Goal: Task Accomplishment & Management: Complete application form

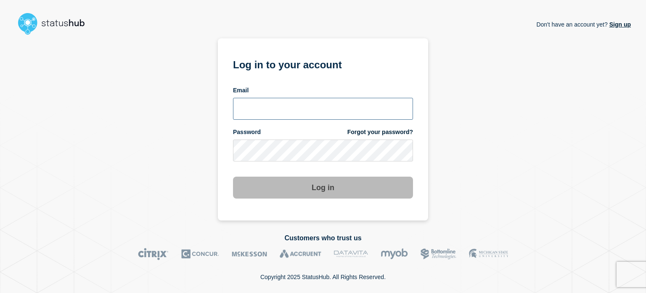
click at [249, 102] on input "email input" at bounding box center [323, 109] width 180 height 22
type input "[EMAIL_ADDRESS][DOMAIN_NAME]"
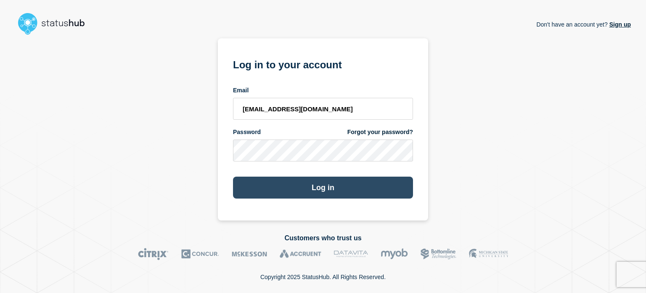
click at [258, 183] on button "Log in" at bounding box center [323, 187] width 180 height 22
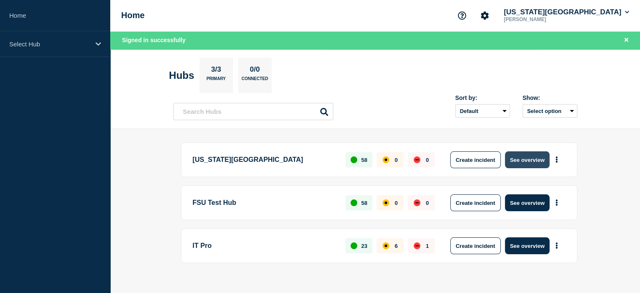
click at [530, 157] on button "See overview" at bounding box center [527, 159] width 45 height 17
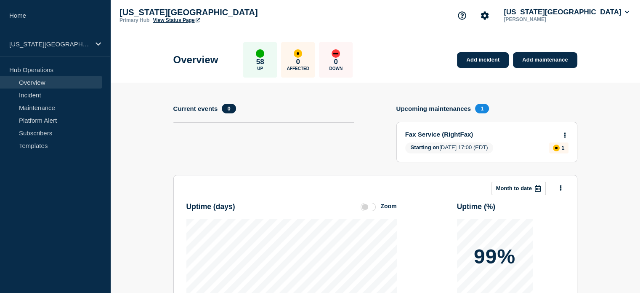
click at [163, 20] on link "View Status Page" at bounding box center [176, 20] width 47 height 6
click at [141, 90] on section "Add incident Add maintenance Current events 0 Upcoming maintenances 1 Fax Servi…" at bounding box center [375, 257] width 530 height 350
click at [32, 105] on link "Maintenance" at bounding box center [51, 107] width 102 height 13
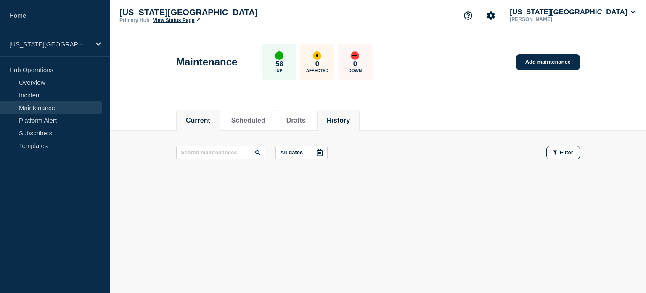
click at [349, 122] on button "History" at bounding box center [338, 121] width 23 height 8
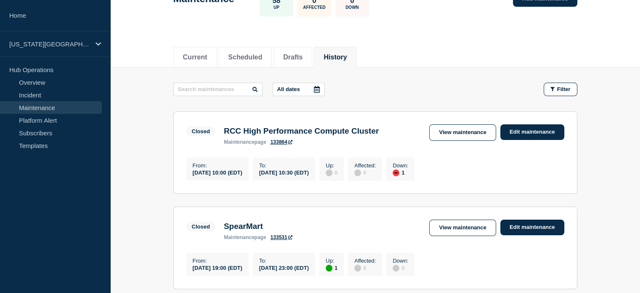
scroll to position [21, 0]
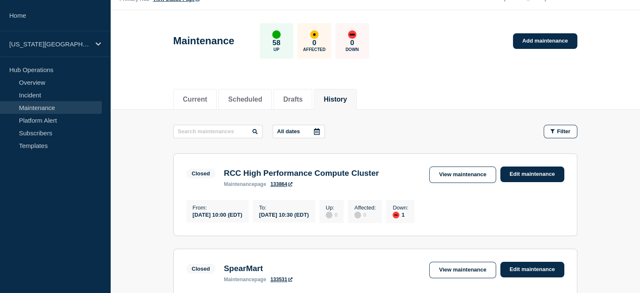
click at [149, 108] on div "Current Scheduled Drafts History" at bounding box center [375, 94] width 530 height 29
click at [197, 130] on input "text" at bounding box center [217, 131] width 89 height 13
paste input "myFSU Student Central"
type input "myFSU Student Central"
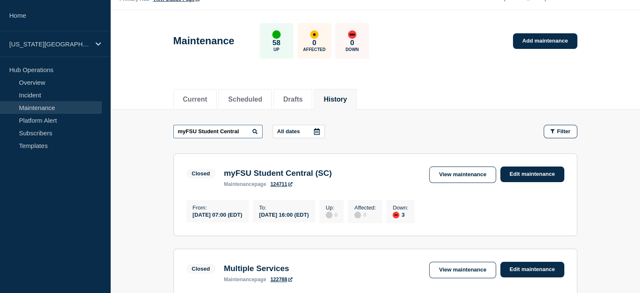
scroll to position [74, 0]
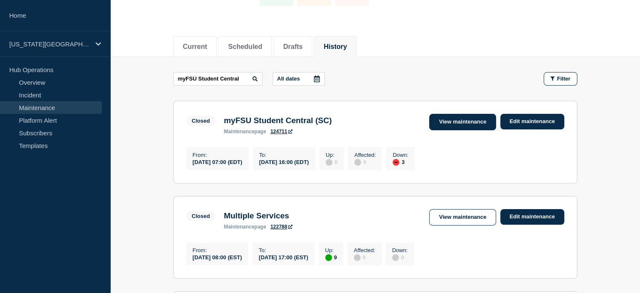
click at [450, 127] on link "View maintenance" at bounding box center [462, 122] width 67 height 16
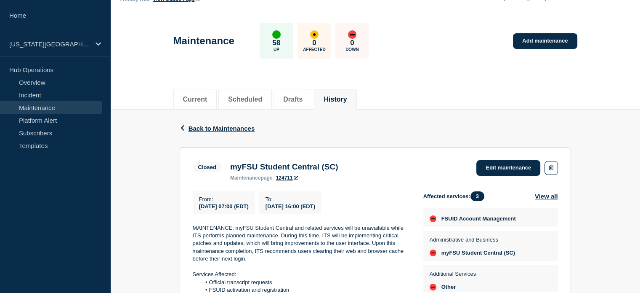
scroll to position [10, 0]
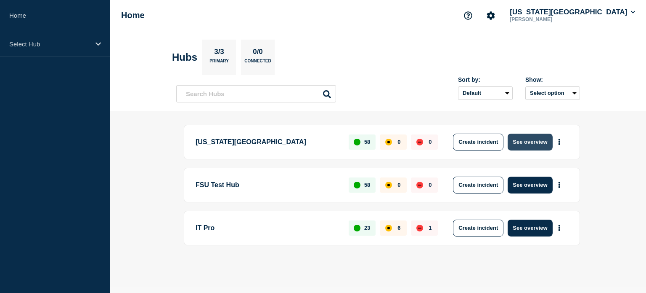
click at [535, 146] on button "See overview" at bounding box center [530, 141] width 45 height 17
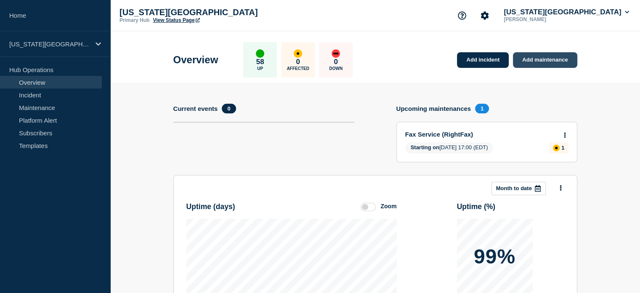
click at [552, 60] on link "Add maintenance" at bounding box center [545, 60] width 64 height 16
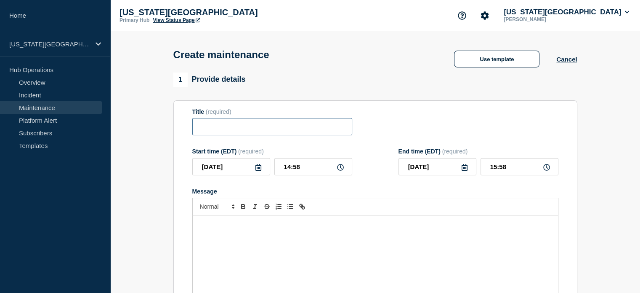
click at [202, 129] on input "Title" at bounding box center [272, 126] width 160 height 17
paste input "myFSU Student Central"
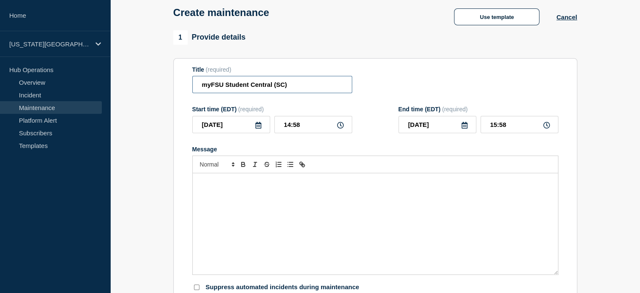
type input "myFSU Student Central (SC)"
click at [259, 126] on icon at bounding box center [258, 125] width 6 height 7
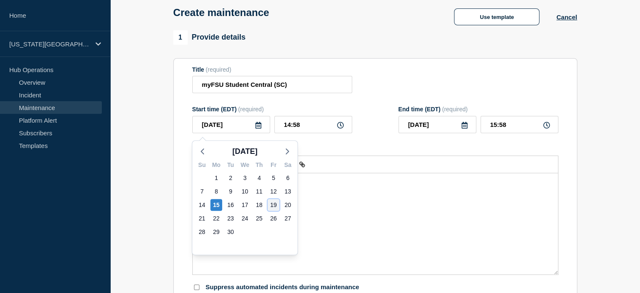
click at [273, 203] on div "19" at bounding box center [274, 205] width 12 height 12
type input "[DATE]"
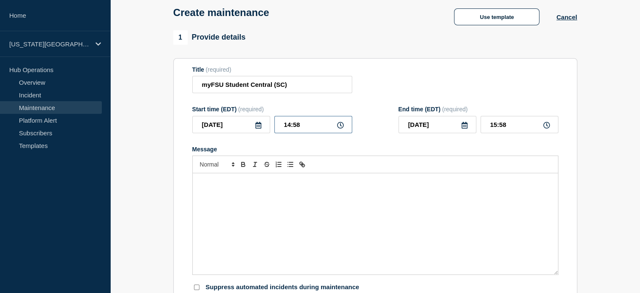
drag, startPoint x: 310, startPoint y: 129, endPoint x: 271, endPoint y: 117, distance: 40.5
click at [271, 117] on div "Start time (EDT) (required) [DATE] 14:58" at bounding box center [272, 119] width 160 height 27
type input "18:00"
type input "19:00"
click at [466, 126] on icon at bounding box center [465, 125] width 6 height 7
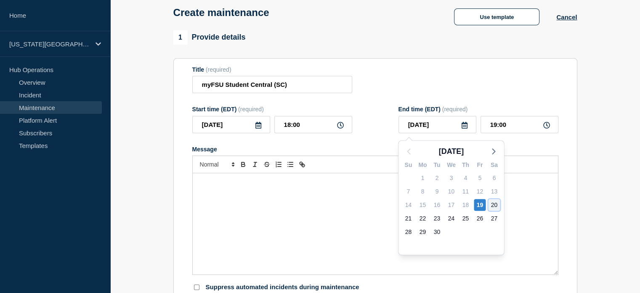
click at [498, 205] on div "20" at bounding box center [494, 205] width 12 height 12
type input "[DATE]"
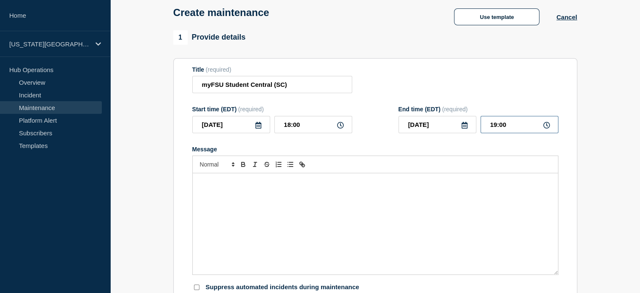
drag, startPoint x: 514, startPoint y: 123, endPoint x: 452, endPoint y: 90, distance: 70.1
click at [452, 90] on form "Title (required) myFSU Student Central (SC) Start time (EDT) (required) [DATE] …" at bounding box center [375, 178] width 366 height 225
type input "14:00"
click at [453, 85] on div "Title (required) myFSU Student Central (SC)" at bounding box center [375, 79] width 366 height 27
click at [490, 202] on div "Message" at bounding box center [375, 223] width 365 height 101
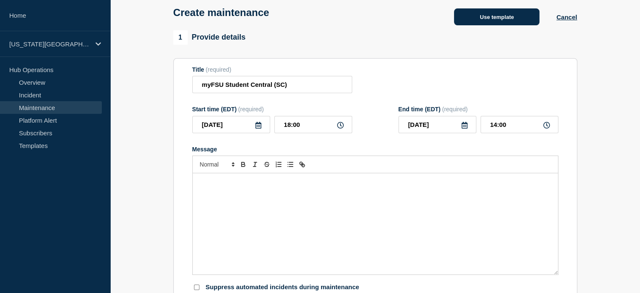
click at [500, 20] on button "Use template" at bounding box center [496, 16] width 85 height 17
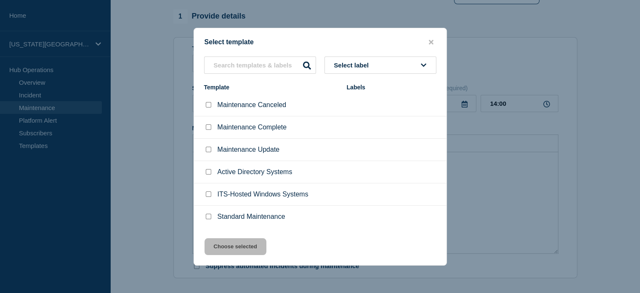
scroll to position [74, 0]
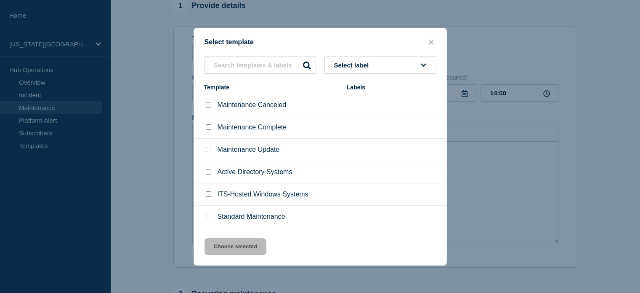
click at [209, 217] on input "Standard Maintenance checkbox" at bounding box center [208, 215] width 5 height 5
checkbox input "true"
click at [229, 250] on button "Choose selected" at bounding box center [236, 246] width 62 height 17
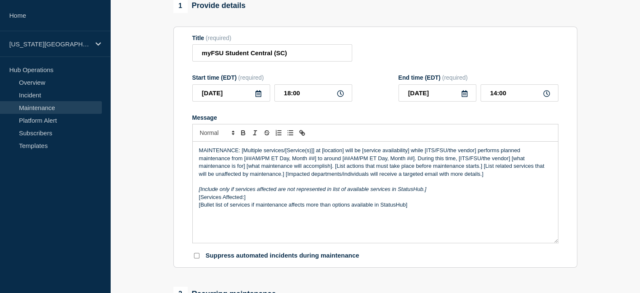
click at [212, 178] on p "MAINTENANCE: [Multiple services/[Service(s)]] at [location] will be [service av…" at bounding box center [375, 161] width 353 height 31
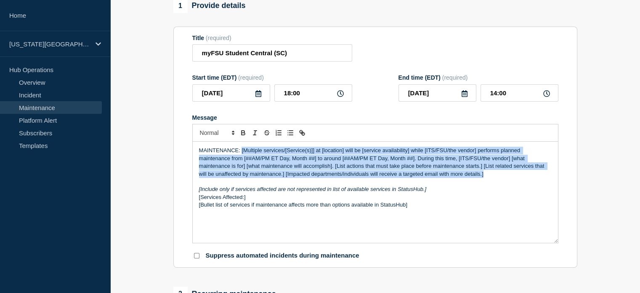
drag, startPoint x: 242, startPoint y: 153, endPoint x: 484, endPoint y: 176, distance: 243.1
click at [484, 176] on p "MAINTENANCE: [Multiple services/[Service(s)]] at [location] will be [service av…" at bounding box center [375, 161] width 353 height 31
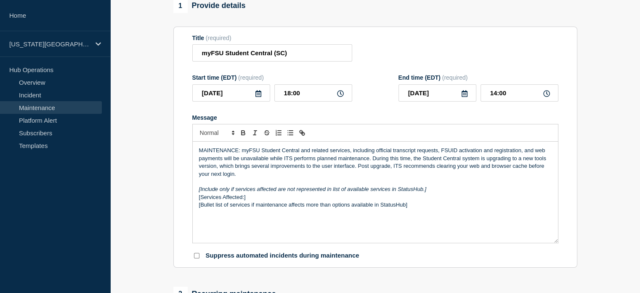
click at [300, 154] on p "MAINTENANCE: myFSU Student Central and related services, including official tra…" at bounding box center [375, 161] width 353 height 31
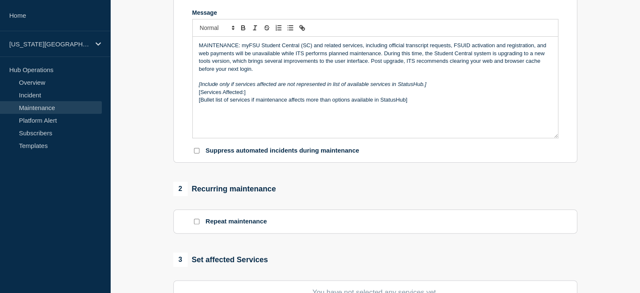
click at [194, 152] on input "Suppress automated incidents during maintenance" at bounding box center [196, 150] width 5 height 5
checkbox input "true"
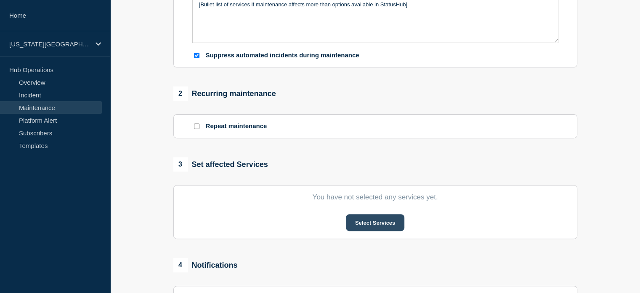
click at [367, 218] on button "Select Services" at bounding box center [375, 222] width 59 height 17
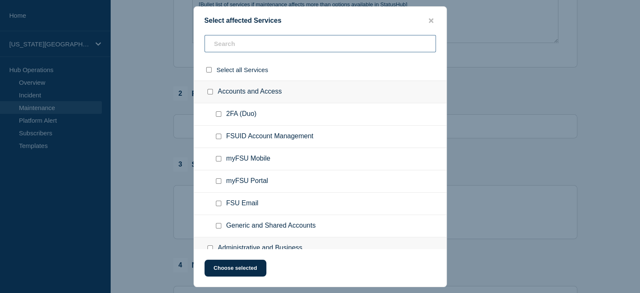
click at [254, 43] on input "text" at bounding box center [320, 43] width 231 height 17
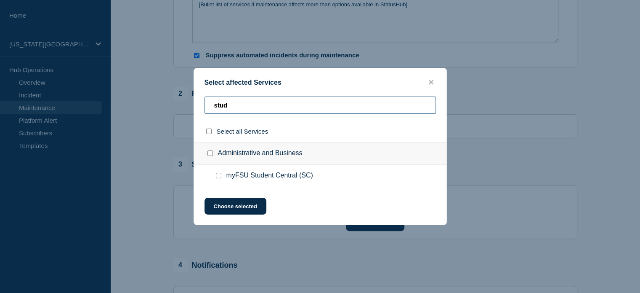
type input "stud"
click at [215, 178] on div at bounding box center [220, 175] width 12 height 8
click at [217, 177] on input "myFSU Student Central (SC) checkbox" at bounding box center [218, 175] width 5 height 5
checkbox input "true"
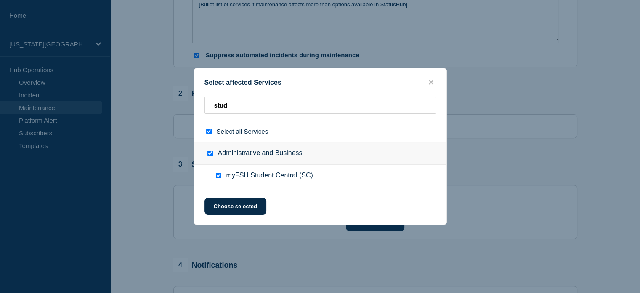
checkbox input "true"
click at [233, 104] on input "stud" at bounding box center [320, 104] width 231 height 17
type input "st"
checkbox input "false"
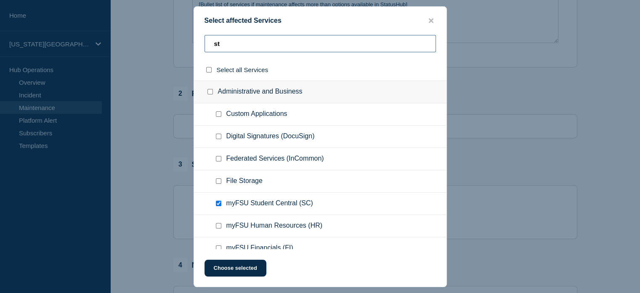
type input "s"
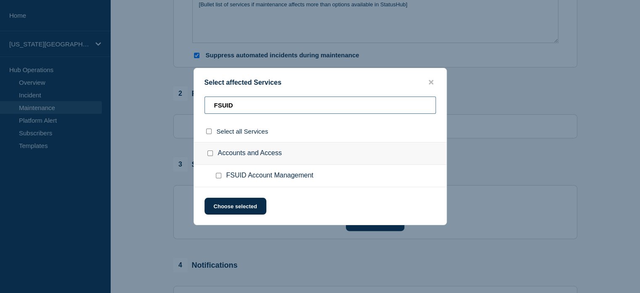
type input "FSUID"
click at [218, 176] on input "FSUID Account Management checkbox" at bounding box center [218, 175] width 5 height 5
checkbox input "true"
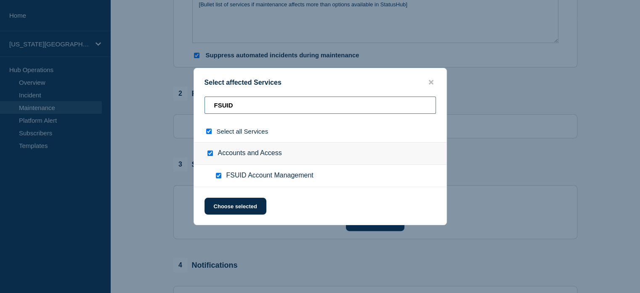
drag, startPoint x: 237, startPoint y: 107, endPoint x: 198, endPoint y: 105, distance: 39.2
click at [198, 105] on div "FSUID" at bounding box center [320, 108] width 253 height 24
type input "o"
checkbox input "false"
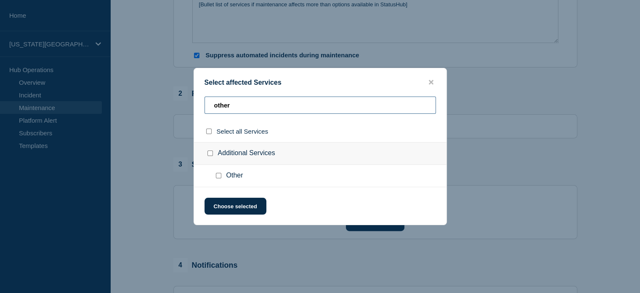
type input "other"
click at [218, 173] on div at bounding box center [220, 175] width 12 height 8
click at [218, 177] on input "Other checkbox" at bounding box center [218, 175] width 5 height 5
checkbox input "true"
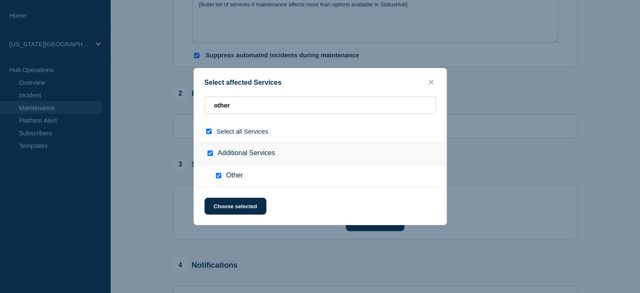
checkbox input "true"
click at [230, 209] on button "Choose selected" at bounding box center [236, 205] width 62 height 17
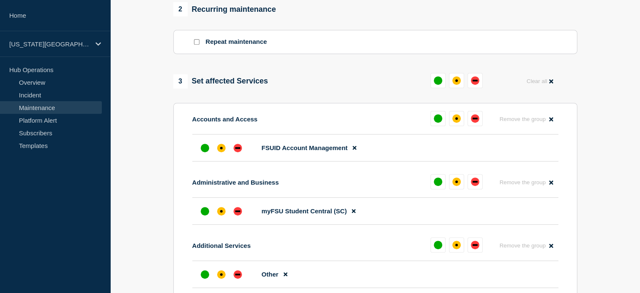
scroll to position [379, 0]
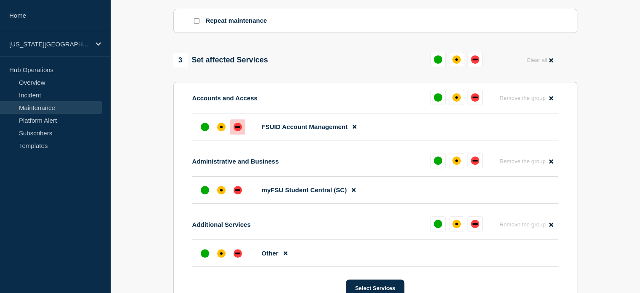
click at [237, 130] on div "down" at bounding box center [238, 126] width 8 height 8
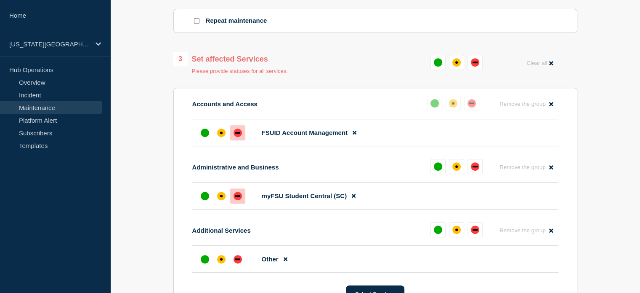
click at [236, 203] on div at bounding box center [237, 195] width 15 height 15
click at [238, 257] on div at bounding box center [237, 258] width 15 height 15
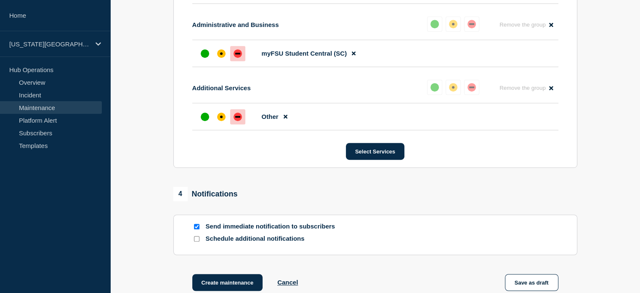
scroll to position [526, 0]
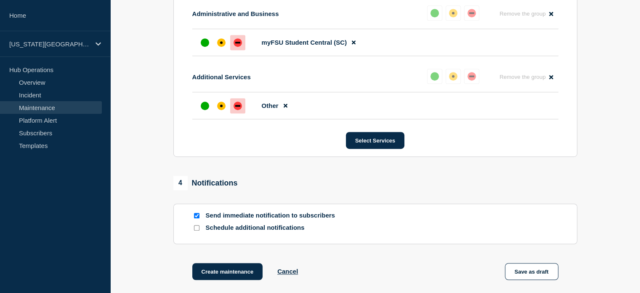
click at [197, 230] on input "Schedule additional notifications" at bounding box center [196, 227] width 5 height 5
checkbox input "true"
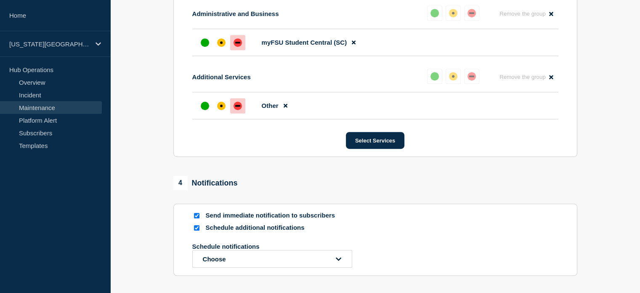
scroll to position [568, 0]
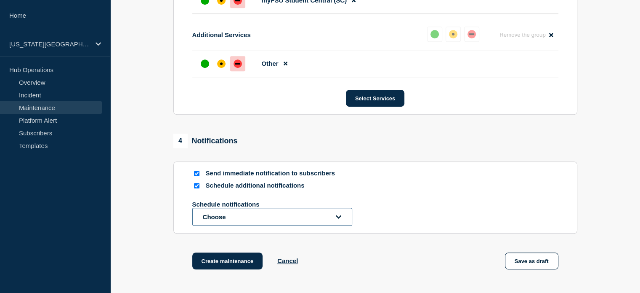
click at [203, 218] on button "Choose" at bounding box center [272, 217] width 160 height 18
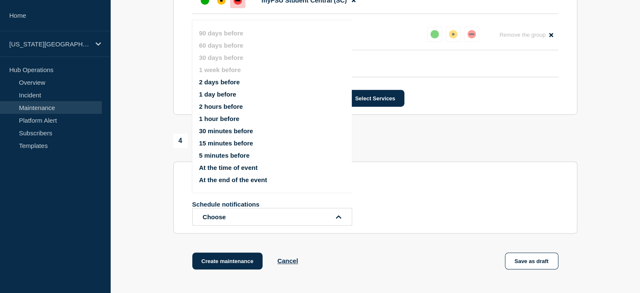
click at [231, 82] on button "2 days before" at bounding box center [219, 81] width 41 height 7
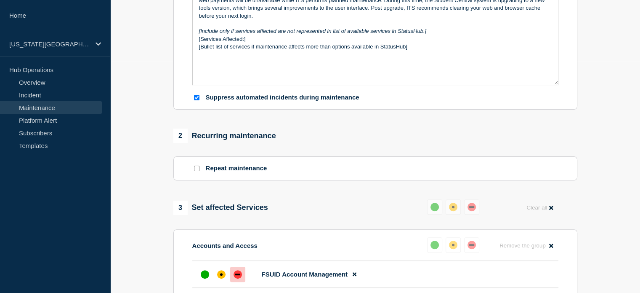
scroll to position [147, 0]
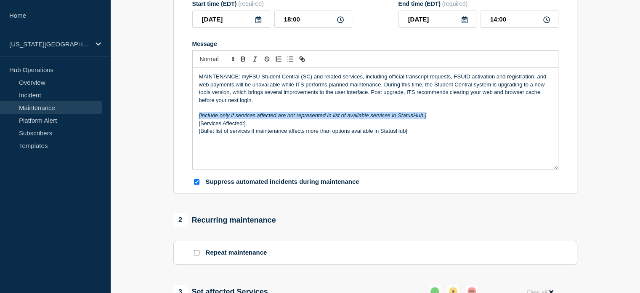
drag, startPoint x: 199, startPoint y: 117, endPoint x: 435, endPoint y: 121, distance: 236.1
click at [435, 119] on p "[Include only if services affected are not represented in list of available ser…" at bounding box center [375, 116] width 353 height 8
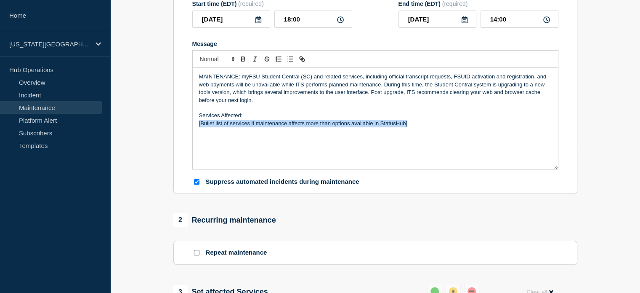
drag, startPoint x: 414, startPoint y: 130, endPoint x: 167, endPoint y: 133, distance: 247.1
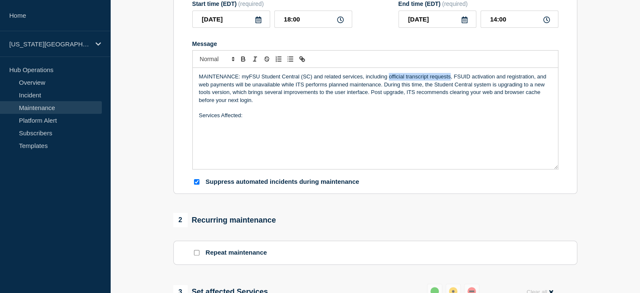
drag, startPoint x: 389, startPoint y: 79, endPoint x: 446, endPoint y: 80, distance: 57.2
click at [450, 80] on p "MAINTENANCE: myFSU Student Central (SC) and related services, including officia…" at bounding box center [375, 88] width 353 height 31
drag, startPoint x: 397, startPoint y: 80, endPoint x: 227, endPoint y: 130, distance: 177.4
click at [227, 130] on div "MAINTENANCE: myFSU Student Central (SC) and related services, including officia…" at bounding box center [375, 118] width 365 height 101
drag, startPoint x: 388, startPoint y: 79, endPoint x: 451, endPoint y: 80, distance: 62.7
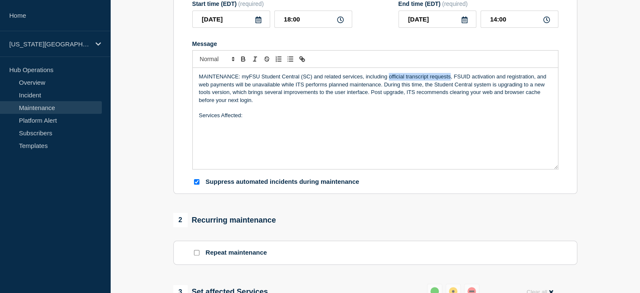
click at [451, 80] on p "MAINTENANCE: myFSU Student Central (SC) and related services, including officia…" at bounding box center [375, 88] width 353 height 31
drag, startPoint x: 442, startPoint y: 79, endPoint x: 412, endPoint y: 100, distance: 36.9
click at [412, 100] on p "MAINTENANCE: myFSU Student Central (SC) and related services, including officia…" at bounding box center [375, 88] width 353 height 31
drag, startPoint x: 389, startPoint y: 80, endPoint x: 449, endPoint y: 80, distance: 59.8
click at [450, 80] on p "MAINTENANCE: myFSU Student Central (SC) and related services, including officia…" at bounding box center [375, 88] width 353 height 31
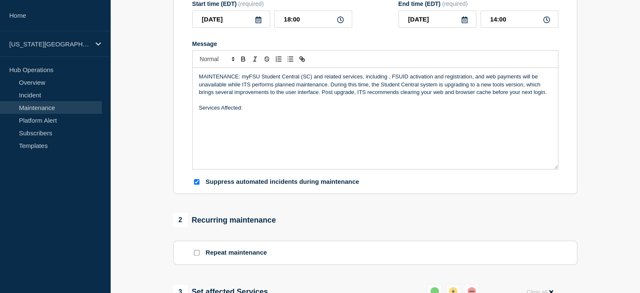
click at [228, 119] on p "Message" at bounding box center [375, 116] width 353 height 8
drag, startPoint x: 392, startPoint y: 79, endPoint x: 471, endPoint y: 76, distance: 78.7
click at [471, 76] on p "MAINTENANCE: myFSU Student Central (SC) and related services, including , FSUID…" at bounding box center [375, 84] width 353 height 23
click at [210, 124] on div "MAINTENANCE: myFSU Student Central (SC) and related services, including , , and…" at bounding box center [375, 118] width 365 height 101
click at [272, 118] on p "official transcript requests" at bounding box center [375, 116] width 353 height 8
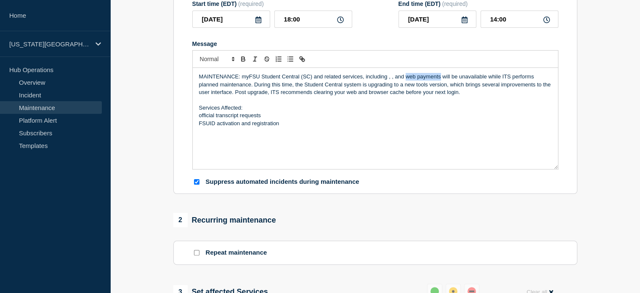
drag, startPoint x: 407, startPoint y: 79, endPoint x: 440, endPoint y: 82, distance: 33.4
click at [440, 82] on p "MAINTENANCE: myFSU Student Central (SC) and related services, including , , and…" at bounding box center [375, 84] width 353 height 23
click at [290, 127] on p "FSUID activation and registration" at bounding box center [375, 124] width 353 height 8
click at [201, 119] on p "official transcript requests" at bounding box center [375, 116] width 353 height 8
click at [202, 134] on div "MAINTENANCE: myFSU Student Central (SC) and related services, including , , and…" at bounding box center [375, 118] width 365 height 101
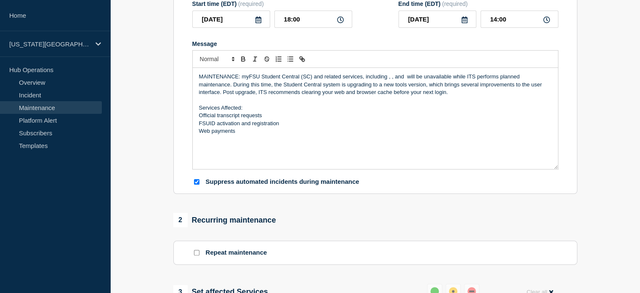
click at [241, 133] on p "Web payments" at bounding box center [375, 131] width 353 height 8
click at [240, 133] on p "Web payments" at bounding box center [375, 131] width 353 height 8
drag, startPoint x: 238, startPoint y: 134, endPoint x: 184, endPoint y: 122, distance: 54.8
click at [184, 122] on section "Title (required) myFSU Student Central (SC) Start time (EDT) (required) [DATE] …" at bounding box center [375, 73] width 404 height 241
click at [288, 61] on icon "Toggle bulleted list" at bounding box center [291, 59] width 8 height 8
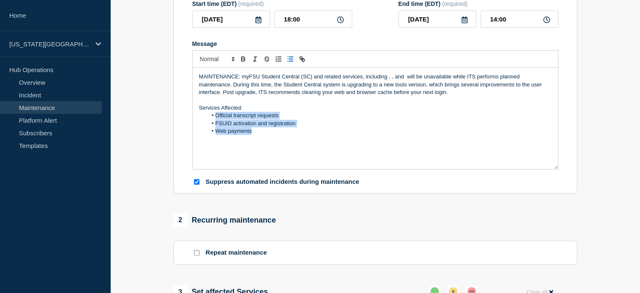
click at [225, 125] on li "FSUID activation and registration" at bounding box center [379, 124] width 345 height 8
click at [199, 122] on ol "Official transcript requests FSUID activation and registration Web payments" at bounding box center [375, 123] width 353 height 23
click at [271, 127] on li "FSUID activation and registration" at bounding box center [379, 124] width 345 height 8
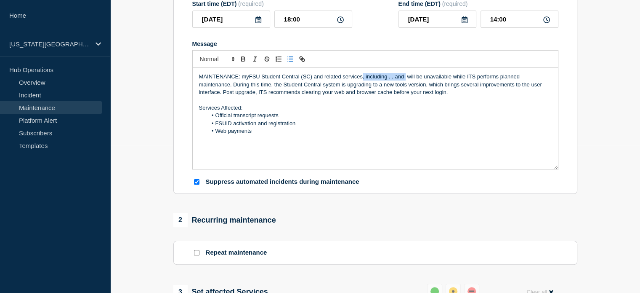
drag, startPoint x: 362, startPoint y: 79, endPoint x: 404, endPoint y: 80, distance: 43.0
click at [404, 80] on p "MAINTENANCE: myFSU Student Central (SC) and related services, including , , and…" at bounding box center [375, 84] width 353 height 23
drag, startPoint x: 242, startPoint y: 80, endPoint x: 259, endPoint y: 78, distance: 17.3
click at [259, 78] on p "MAINTENANCE: myFSU Student Central (SC) and related services will be unavailabl…" at bounding box center [375, 84] width 353 height 23
click at [223, 85] on p "MAINTENANCE: myFSU Student Central (SC) and related services will be unavailabl…" at bounding box center [375, 84] width 353 height 23
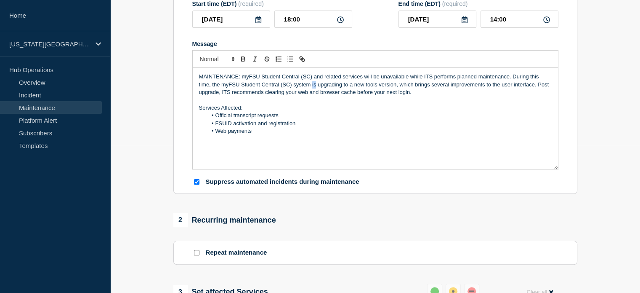
click at [315, 88] on p "MAINTENANCE: myFSU Student Central (SC) and related services will be unavailabl…" at bounding box center [375, 84] width 353 height 23
drag, startPoint x: 352, startPoint y: 88, endPoint x: 315, endPoint y: 133, distance: 57.9
click at [352, 89] on p "MAINTENANCE: myFSU Student Central (SC) and related services will be unavailabl…" at bounding box center [375, 84] width 353 height 23
click at [433, 93] on p "MAINTENANCE: myFSU Student Central (SC) and related services will be unavailabl…" at bounding box center [375, 84] width 353 height 23
drag, startPoint x: 200, startPoint y: 94, endPoint x: 209, endPoint y: 93, distance: 9.3
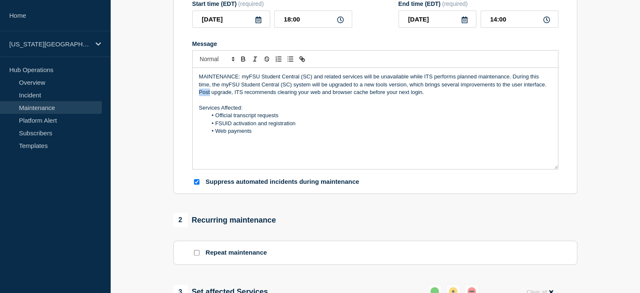
click at [209, 93] on p "MAINTENANCE: myFSU Student Central (SC) and related services will be unavailabl…" at bounding box center [375, 84] width 353 height 23
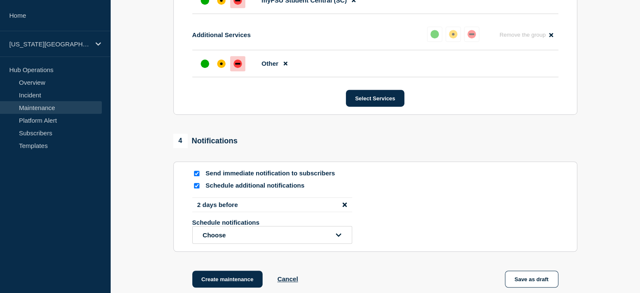
scroll to position [665, 0]
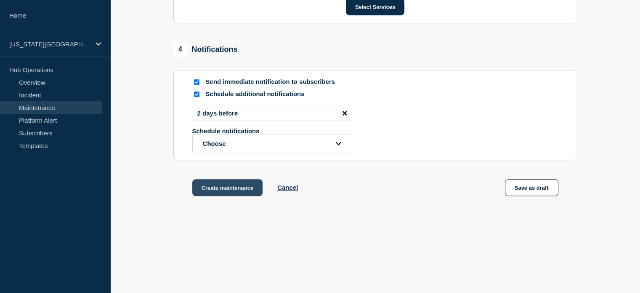
click at [229, 188] on button "Create maintenance" at bounding box center [227, 187] width 71 height 17
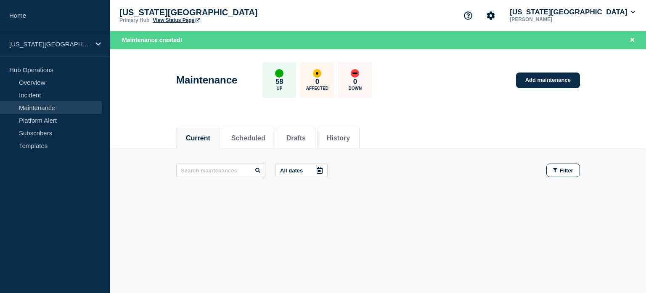
click at [168, 19] on link "View Status Page" at bounding box center [176, 20] width 47 height 6
click at [554, 8] on button "[US_STATE][GEOGRAPHIC_DATA]" at bounding box center [572, 12] width 129 height 8
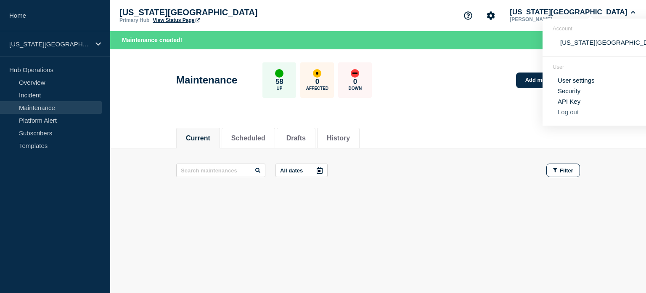
click at [562, 114] on button "Log out" at bounding box center [568, 111] width 21 height 7
